Goal: Information Seeking & Learning: Learn about a topic

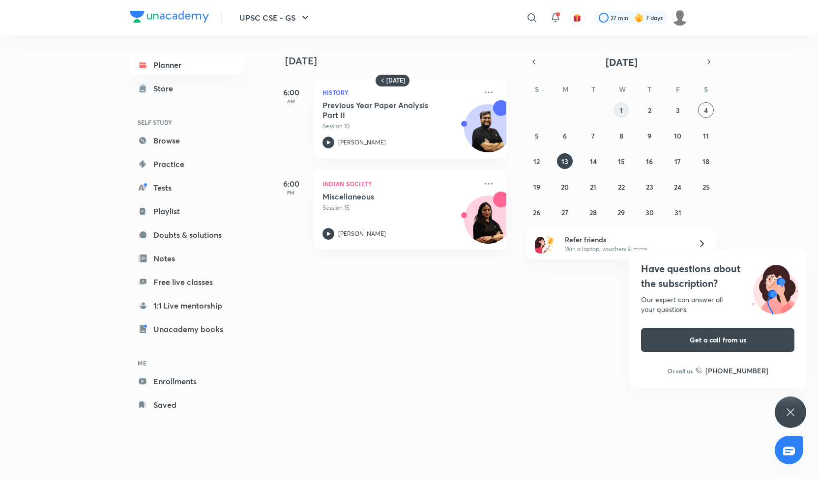
click at [620, 109] on abbr "1" at bounding box center [621, 110] width 3 height 9
click at [537, 64] on icon "button" at bounding box center [534, 62] width 8 height 9
click at [591, 183] on abbr "23" at bounding box center [592, 186] width 7 height 9
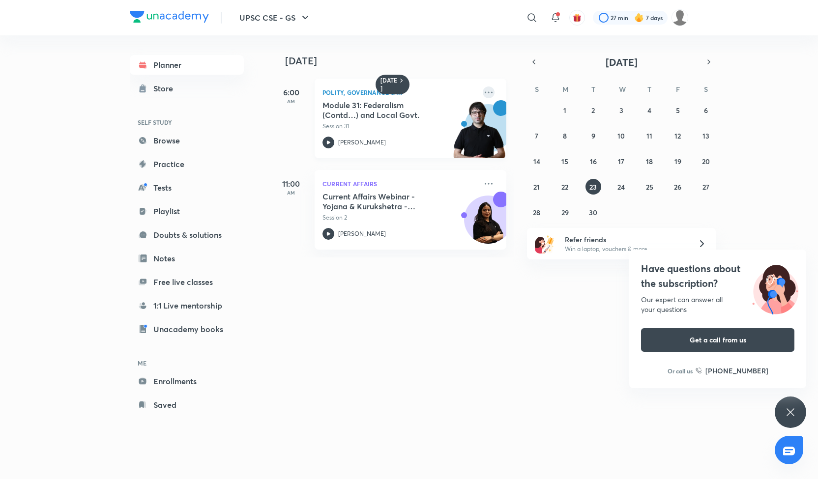
click at [484, 91] on icon at bounding box center [489, 93] width 12 height 12
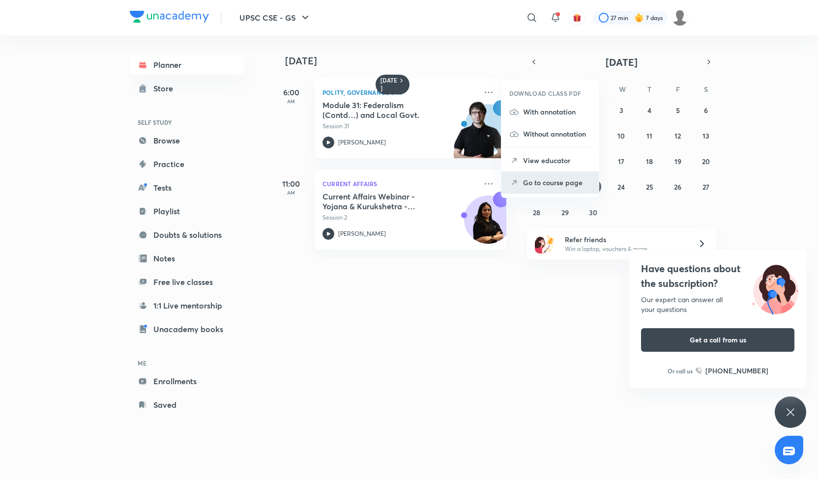
click at [531, 180] on p "Go to course page" at bounding box center [557, 182] width 68 height 10
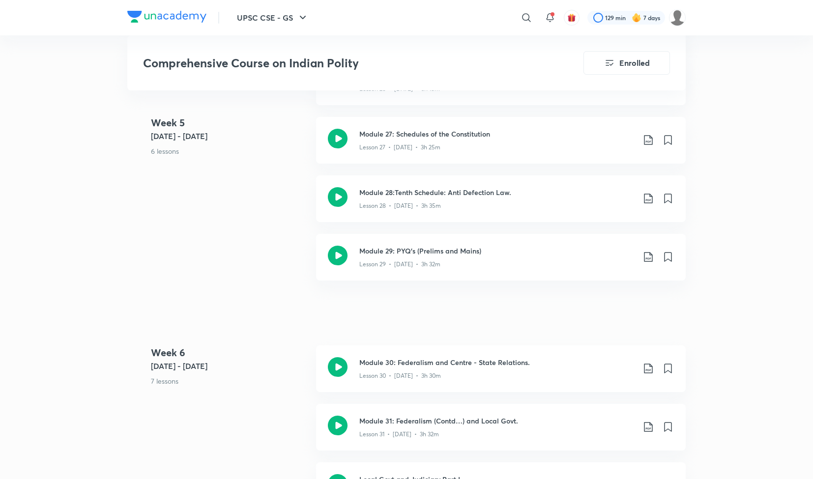
scroll to position [2281, 0]
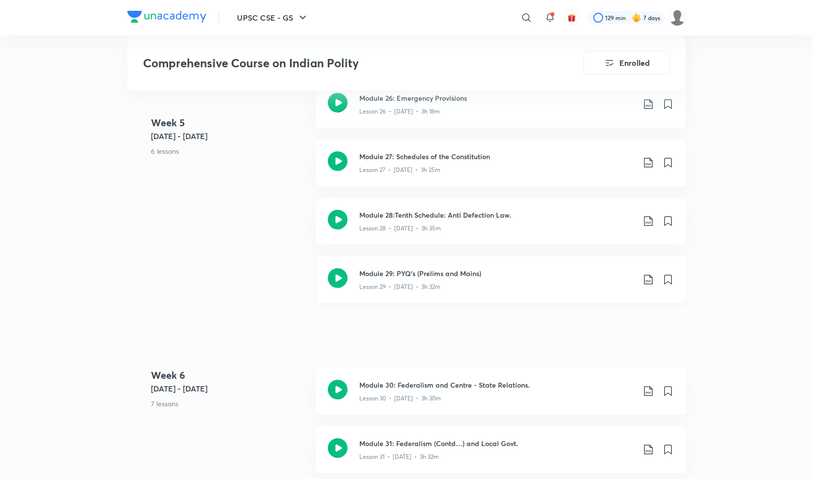
click at [404, 273] on h3 "Module 29: PYQ’s (Prelims and Mains)" at bounding box center [496, 273] width 275 height 10
